Goal: Transaction & Acquisition: Purchase product/service

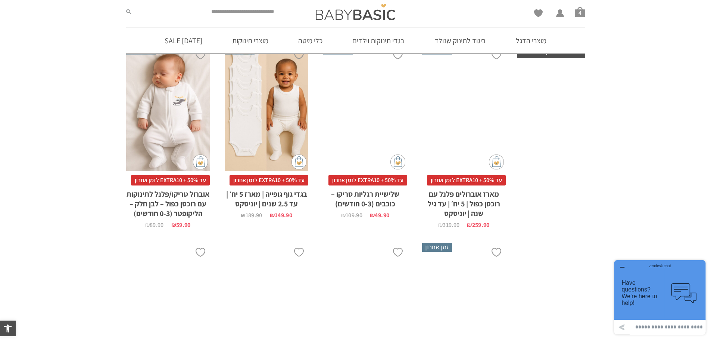
scroll to position [351, 0]
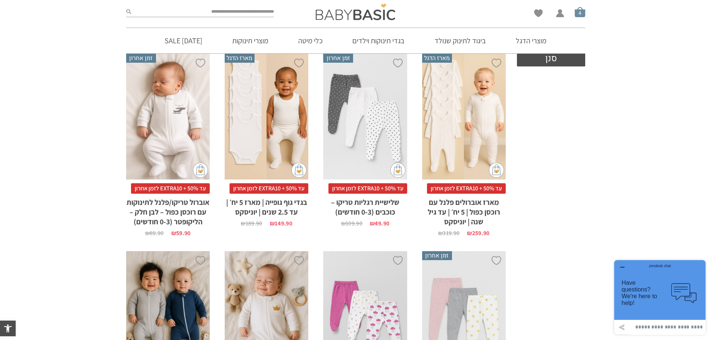
click at [582, 12] on span "סל קניות" at bounding box center [580, 12] width 10 height 10
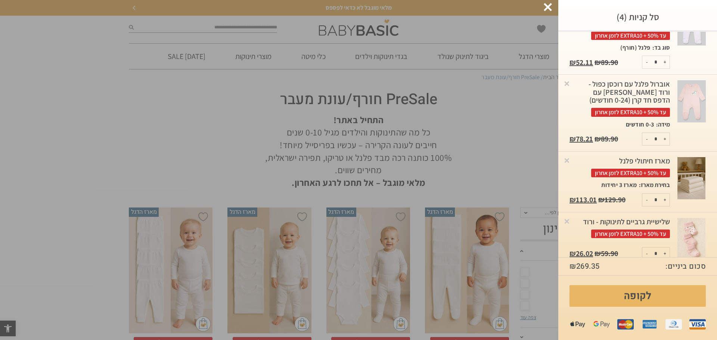
scroll to position [67, 0]
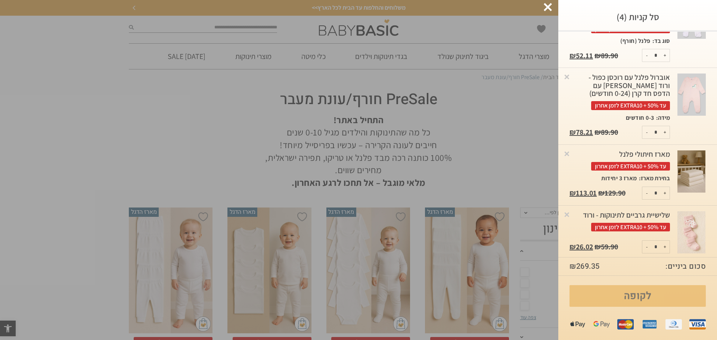
click at [636, 300] on link "לקופה" at bounding box center [637, 296] width 136 height 22
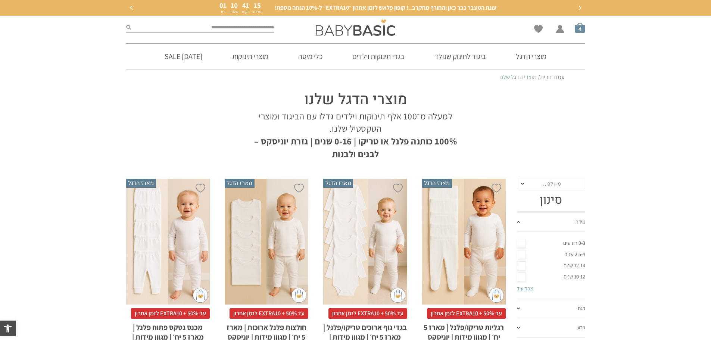
click at [578, 29] on span "סל קניות" at bounding box center [580, 27] width 10 height 10
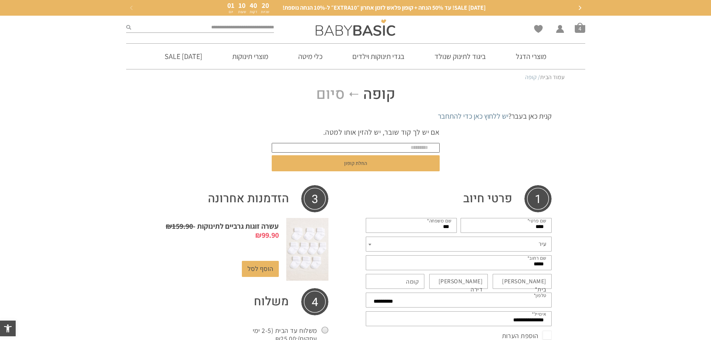
click at [410, 149] on input "text" at bounding box center [356, 148] width 168 height 10
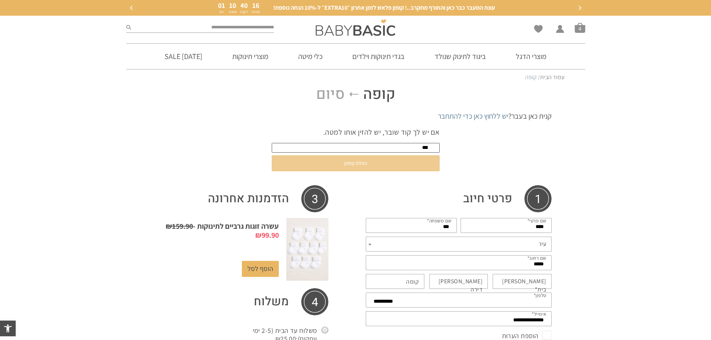
type input "***"
click at [355, 164] on button "החלת קופון" at bounding box center [356, 163] width 168 height 16
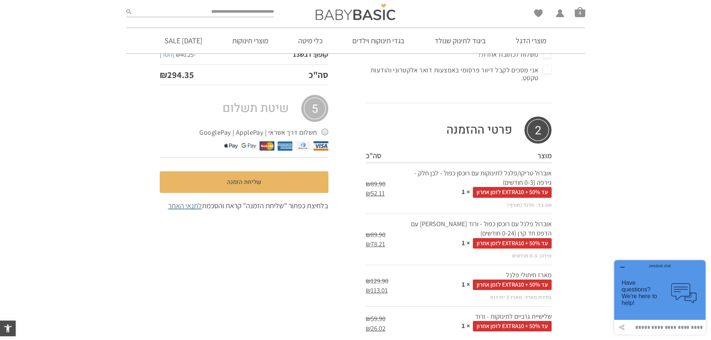
scroll to position [411, 0]
